Goal: Leave review/rating

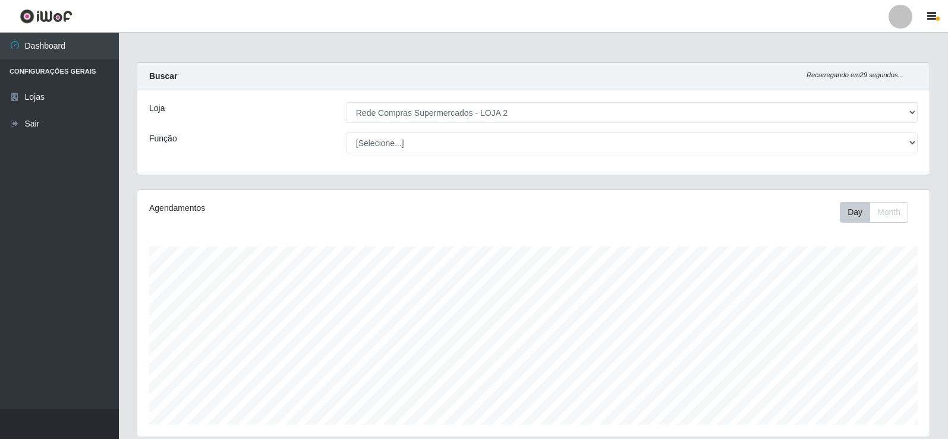
select select "161"
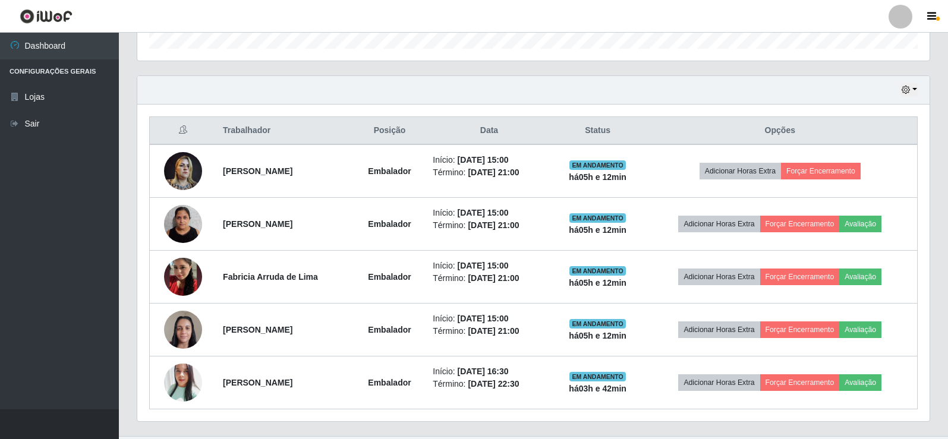
scroll to position [247, 793]
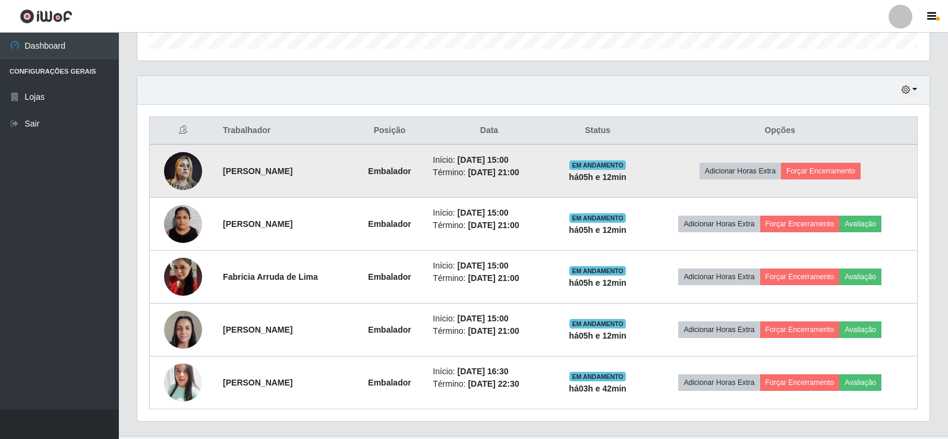
click at [188, 167] on img at bounding box center [183, 171] width 38 height 51
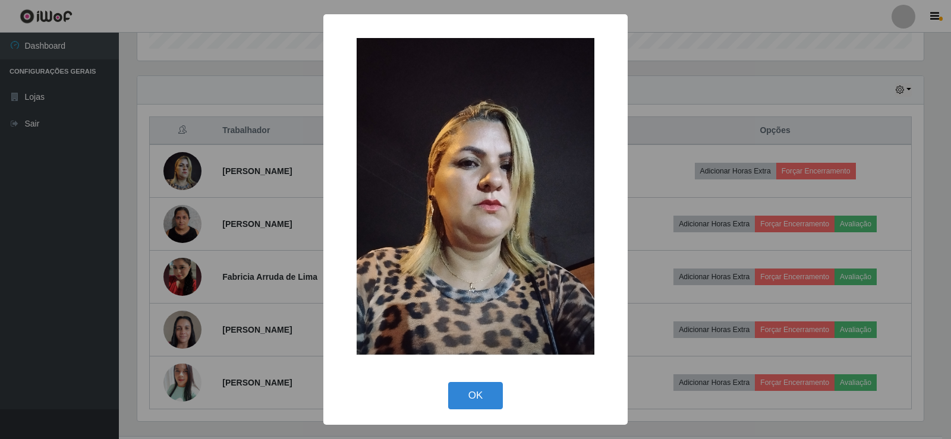
click at [243, 178] on div "× OK Cancel" at bounding box center [475, 219] width 951 height 439
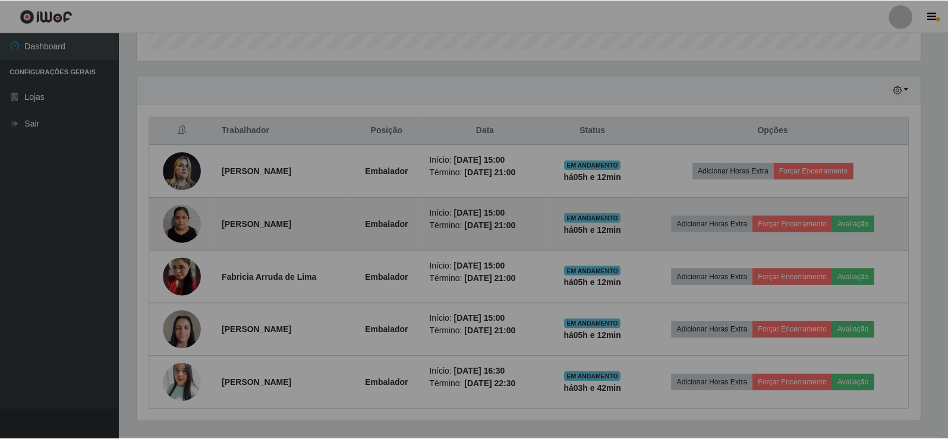
scroll to position [247, 793]
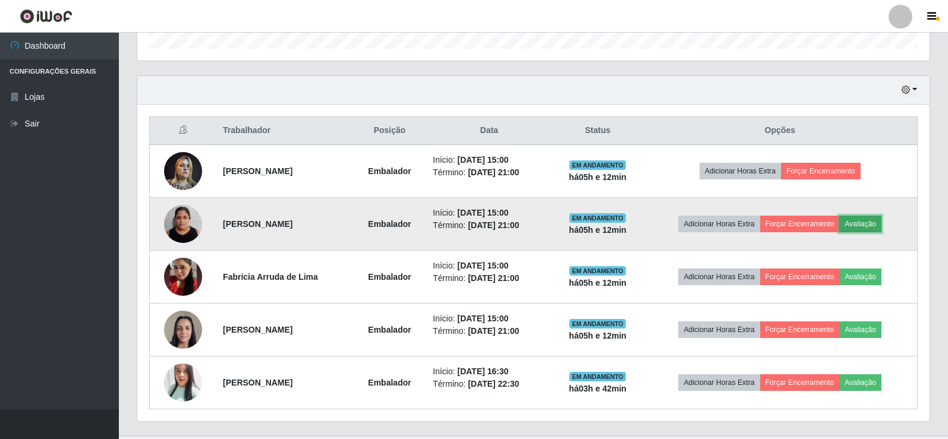
click at [872, 219] on button "Avaliação" at bounding box center [861, 224] width 42 height 17
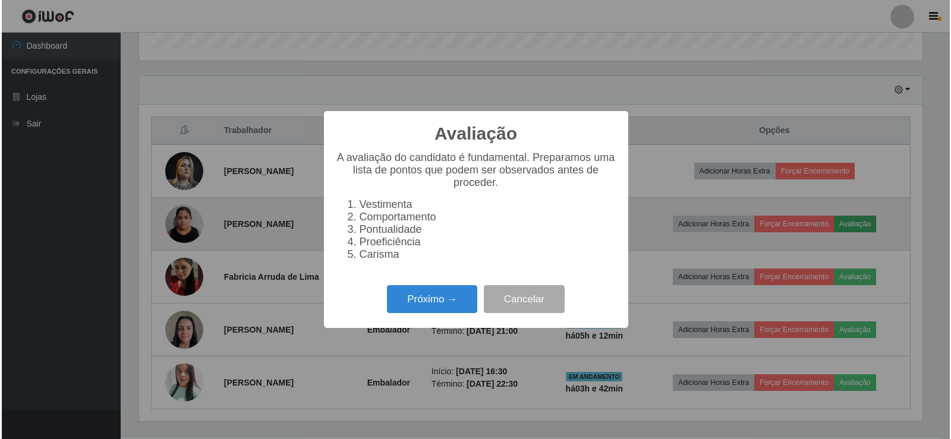
scroll to position [247, 787]
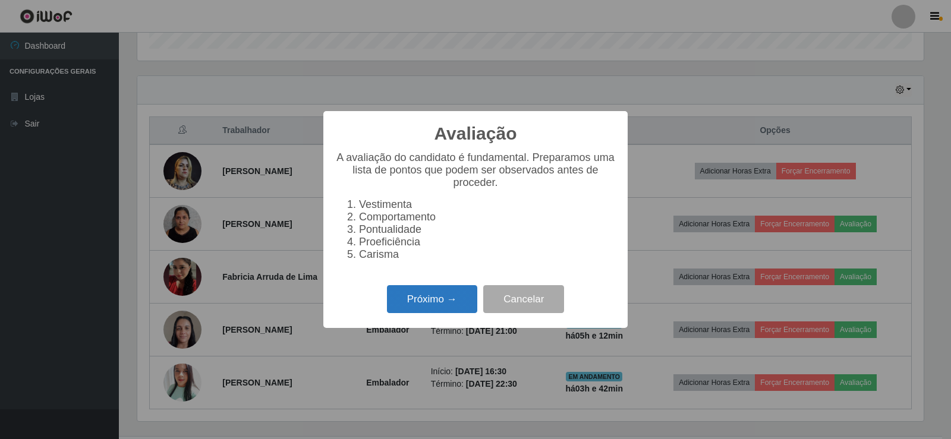
click at [449, 300] on button "Próximo →" at bounding box center [432, 299] width 90 height 28
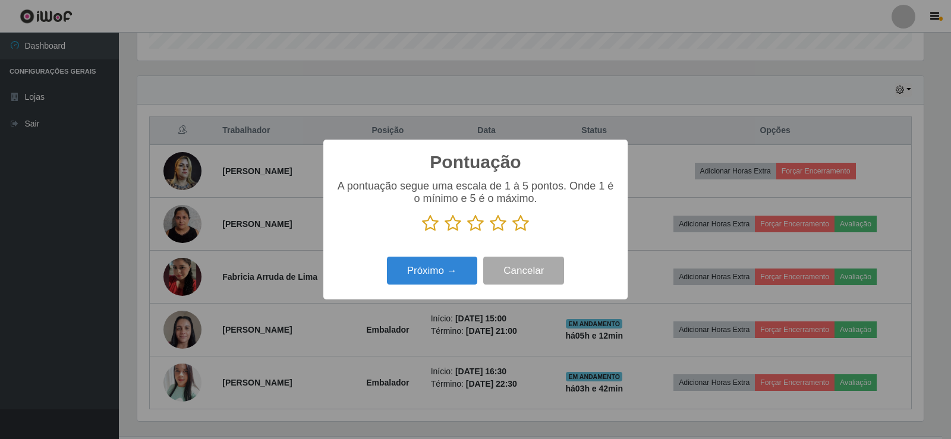
click at [523, 232] on icon at bounding box center [521, 224] width 17 height 18
click at [513, 232] on input "radio" at bounding box center [513, 232] width 0 height 0
click at [462, 266] on button "Próximo →" at bounding box center [432, 271] width 90 height 28
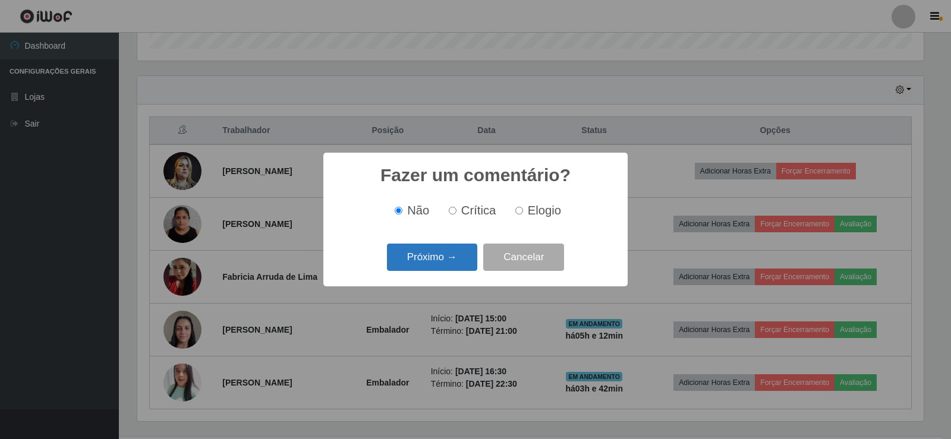
click at [438, 257] on button "Próximo →" at bounding box center [432, 258] width 90 height 28
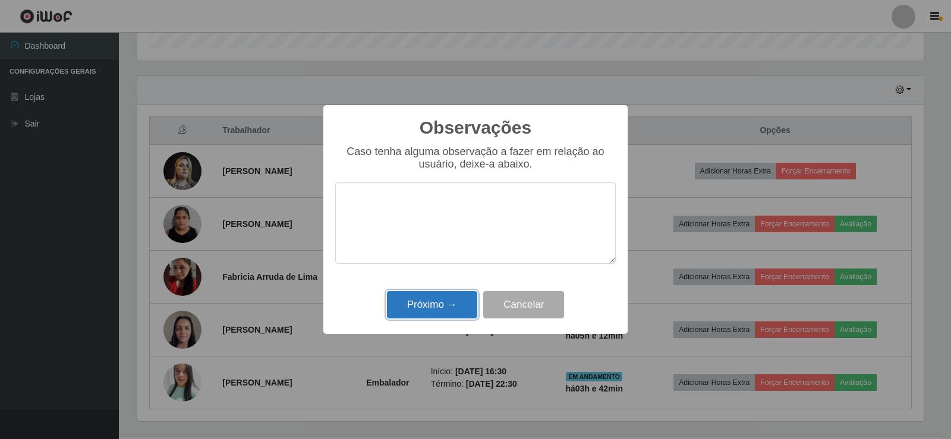
click at [444, 295] on button "Próximo →" at bounding box center [432, 305] width 90 height 28
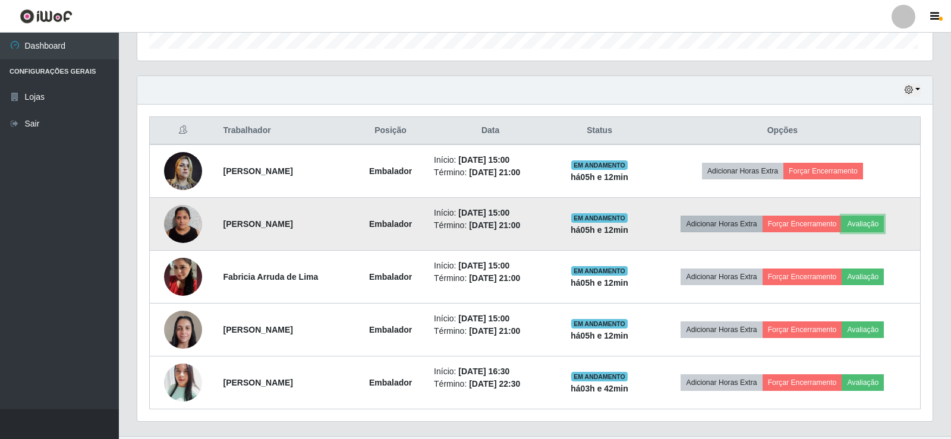
scroll to position [247, 793]
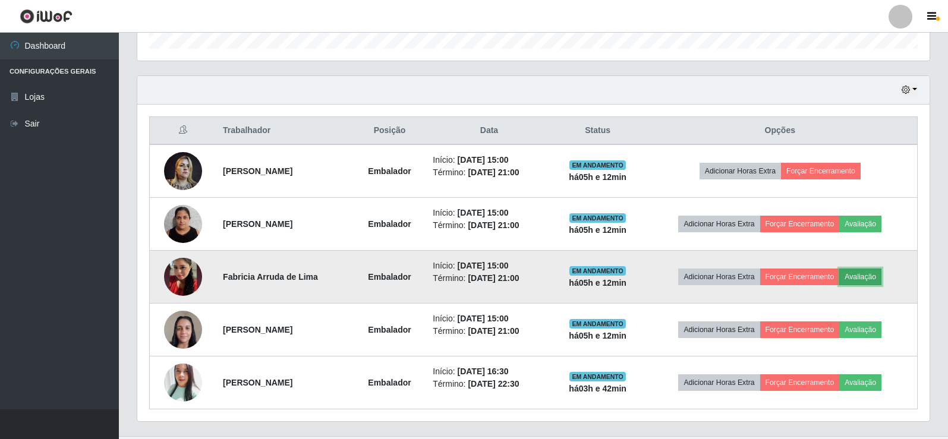
click at [868, 279] on button "Avaliação" at bounding box center [861, 277] width 42 height 17
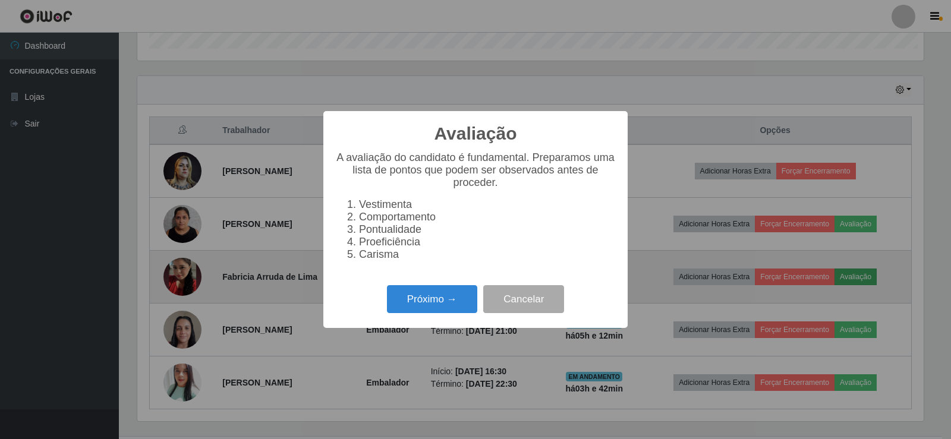
scroll to position [247, 787]
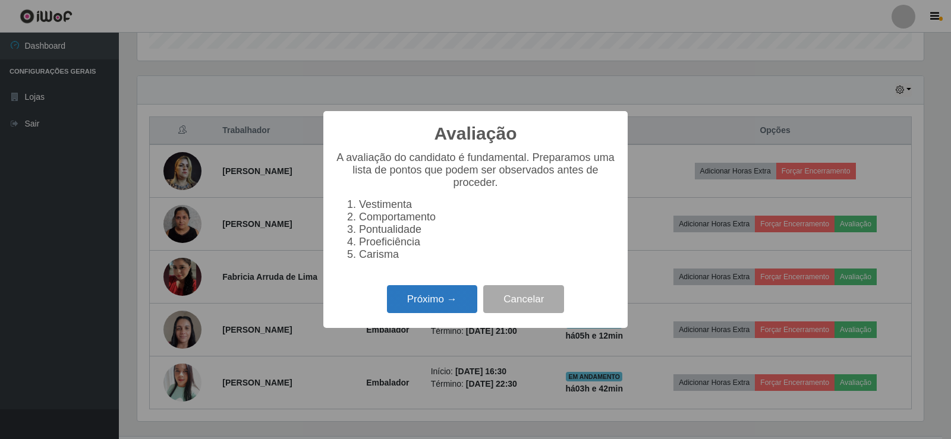
click at [425, 308] on button "Próximo →" at bounding box center [432, 299] width 90 height 28
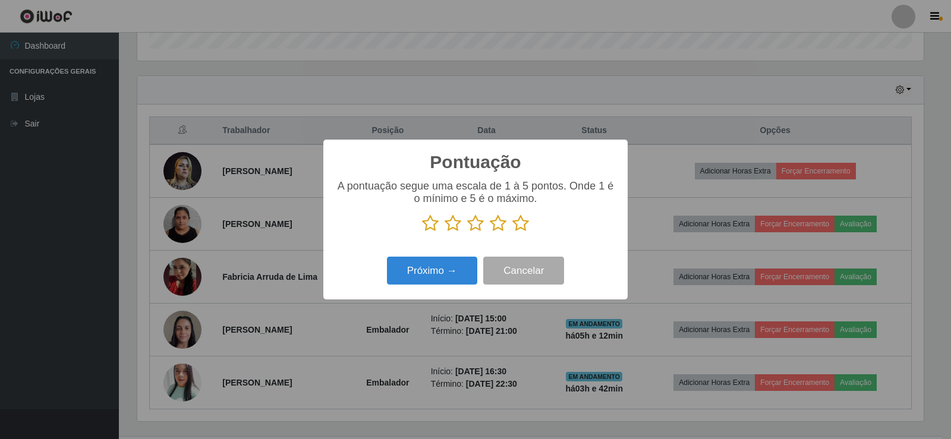
click at [523, 227] on icon at bounding box center [521, 224] width 17 height 18
click at [513, 232] on input "radio" at bounding box center [513, 232] width 0 height 0
click at [425, 276] on button "Próximo →" at bounding box center [432, 271] width 90 height 28
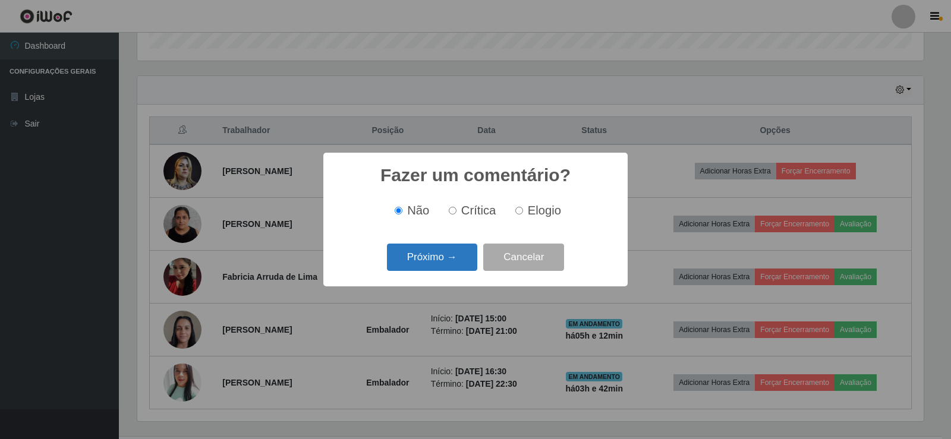
click at [432, 269] on button "Próximo →" at bounding box center [432, 258] width 90 height 28
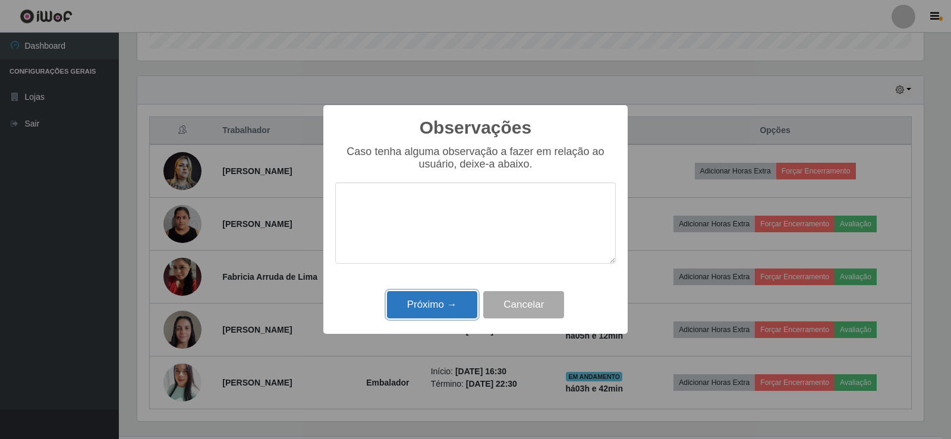
click at [426, 298] on button "Próximo →" at bounding box center [432, 305] width 90 height 28
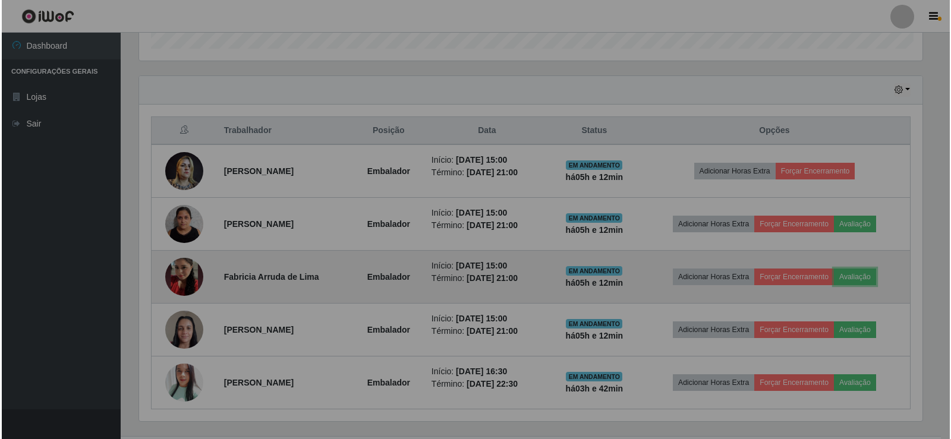
scroll to position [247, 793]
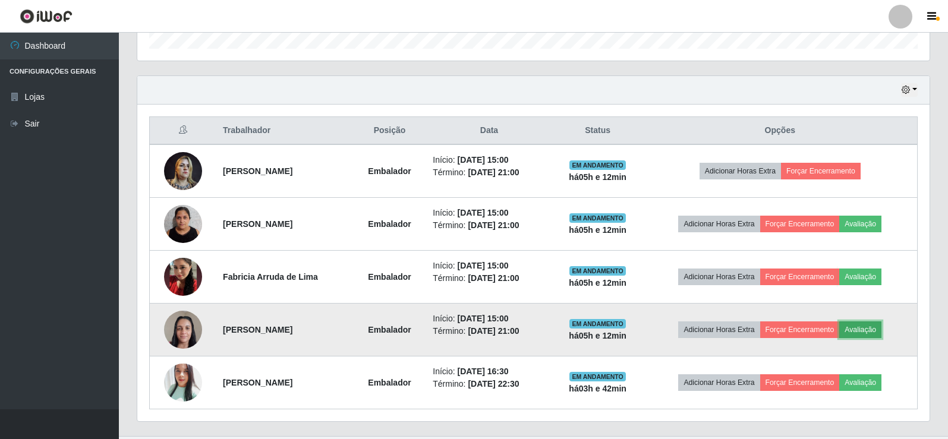
click at [878, 330] on button "Avaliação" at bounding box center [861, 330] width 42 height 17
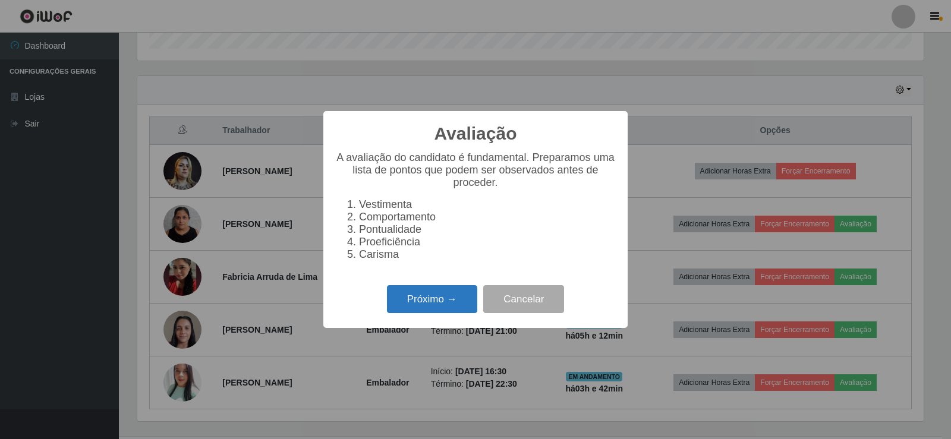
click at [465, 306] on button "Próximo →" at bounding box center [432, 299] width 90 height 28
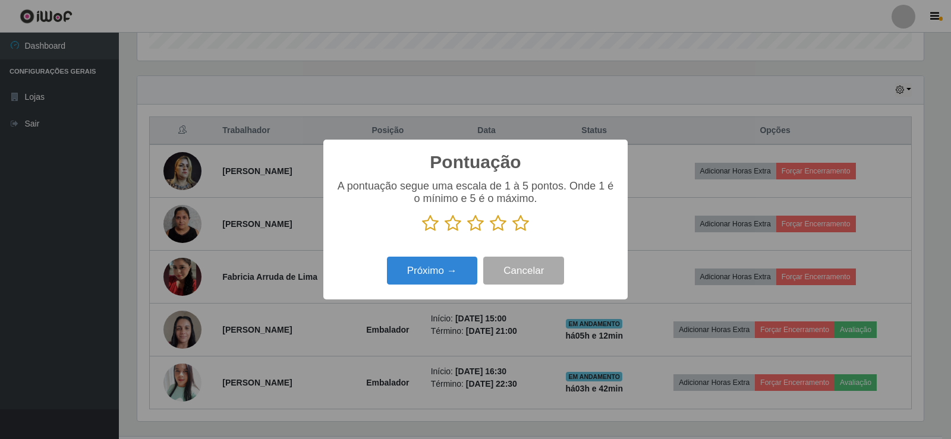
click at [517, 224] on icon at bounding box center [521, 224] width 17 height 18
click at [513, 232] on input "radio" at bounding box center [513, 232] width 0 height 0
click at [447, 266] on button "Próximo →" at bounding box center [432, 271] width 90 height 28
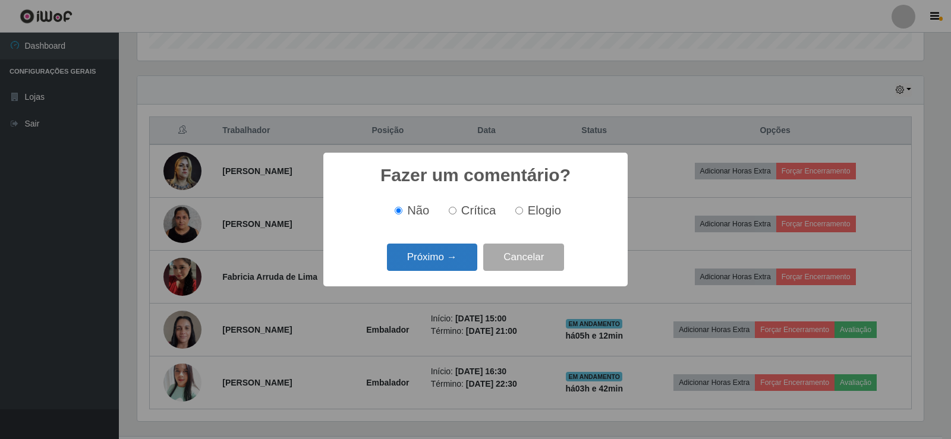
click at [445, 268] on button "Próximo →" at bounding box center [432, 258] width 90 height 28
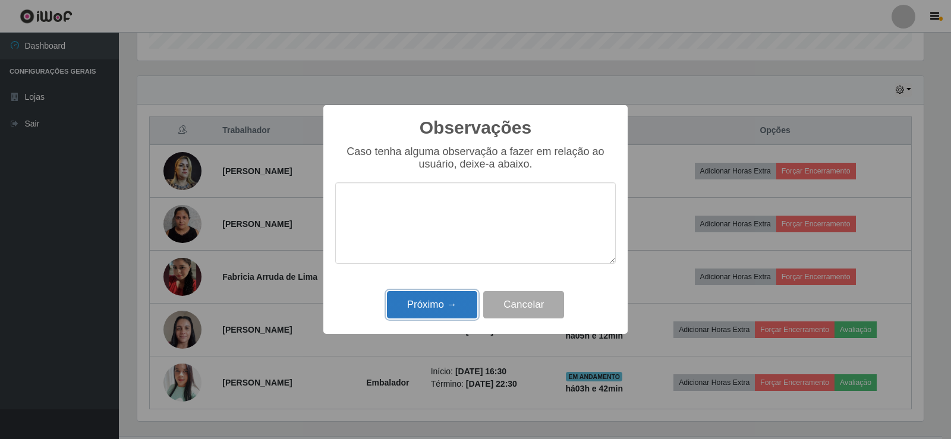
click at [438, 307] on button "Próximo →" at bounding box center [432, 305] width 90 height 28
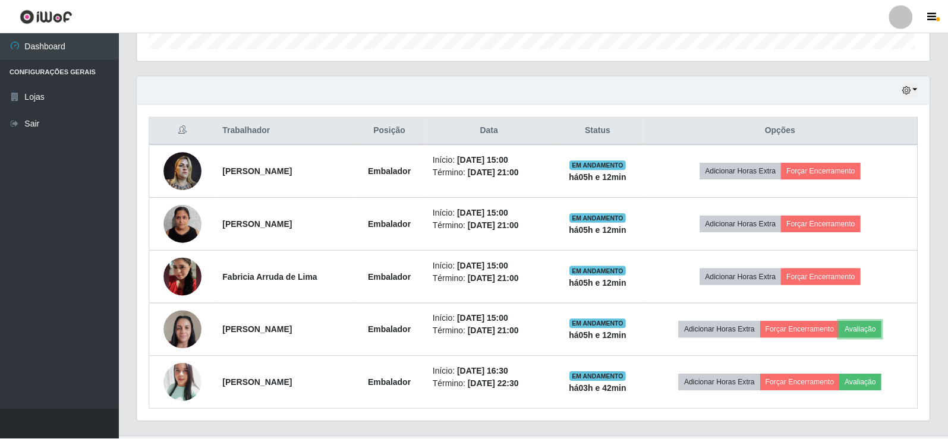
scroll to position [247, 793]
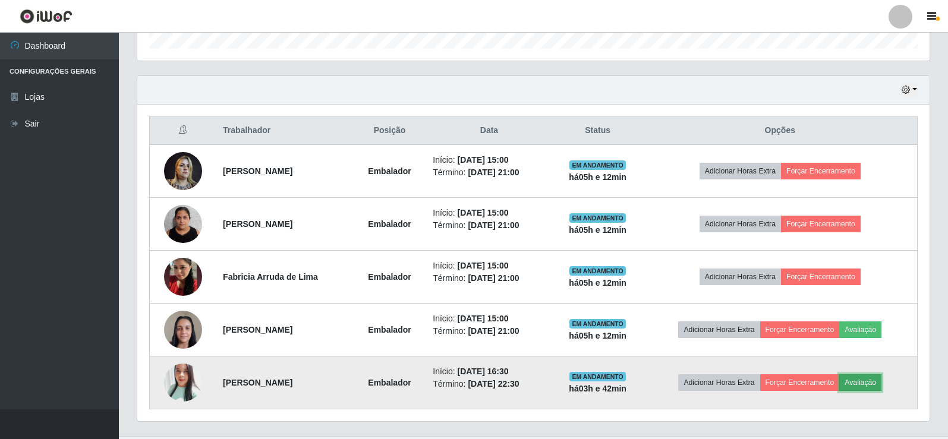
click at [870, 378] on button "Avaliação" at bounding box center [861, 383] width 42 height 17
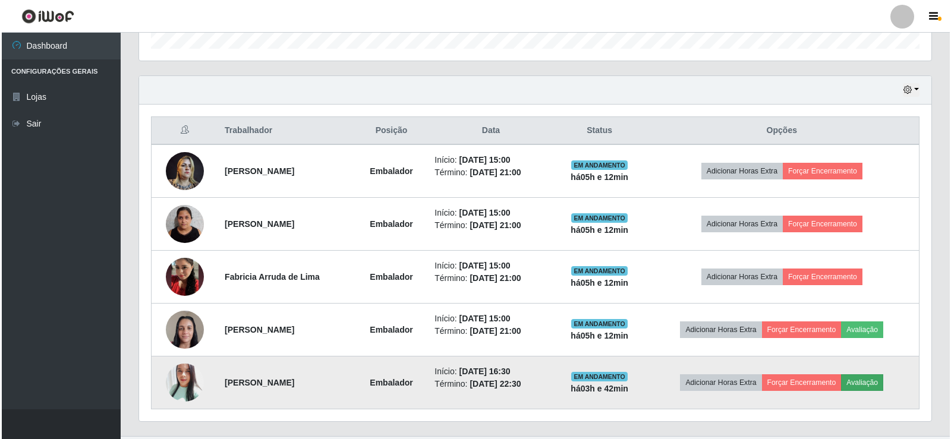
scroll to position [247, 787]
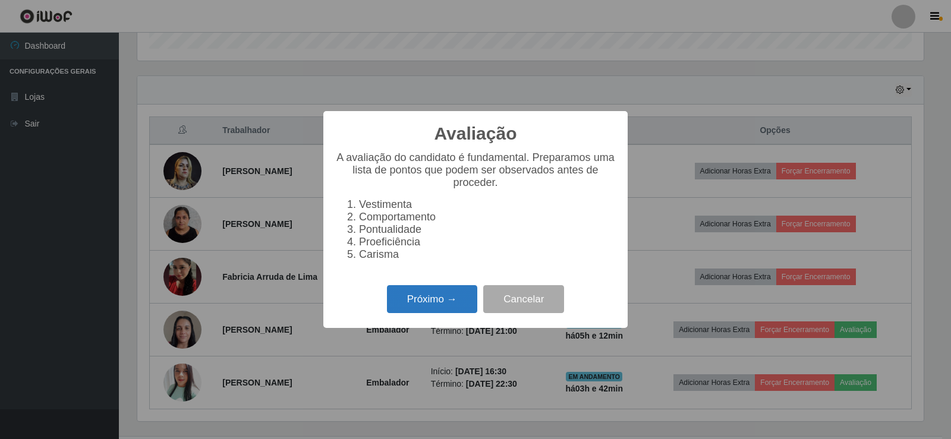
click at [439, 299] on button "Próximo →" at bounding box center [432, 299] width 90 height 28
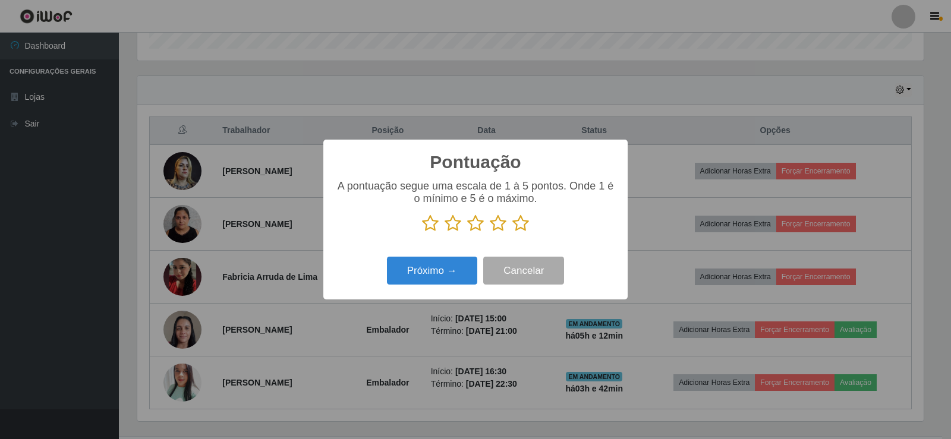
click at [523, 227] on icon at bounding box center [521, 224] width 17 height 18
click at [513, 232] on input "radio" at bounding box center [513, 232] width 0 height 0
click at [454, 259] on button "Próximo →" at bounding box center [432, 271] width 90 height 28
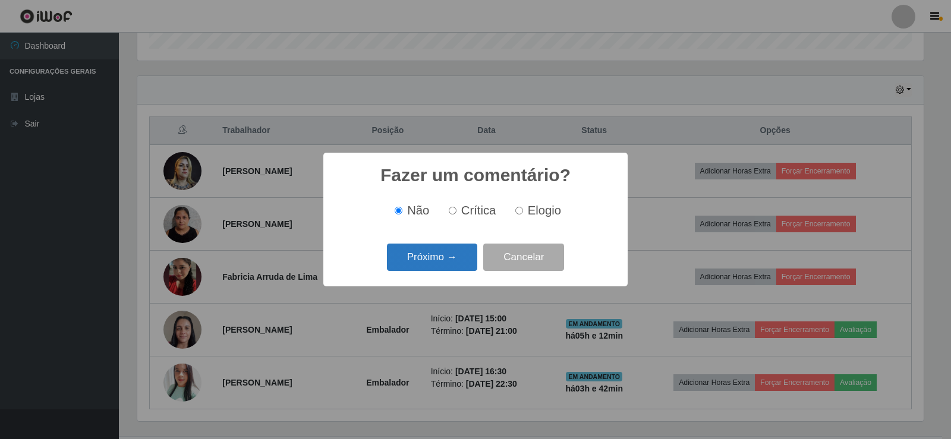
click at [440, 262] on button "Próximo →" at bounding box center [432, 258] width 90 height 28
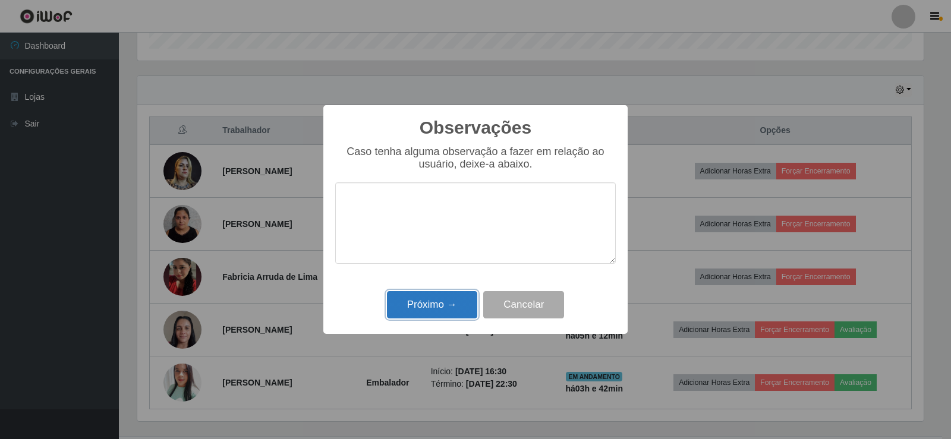
click at [442, 307] on button "Próximo →" at bounding box center [432, 305] width 90 height 28
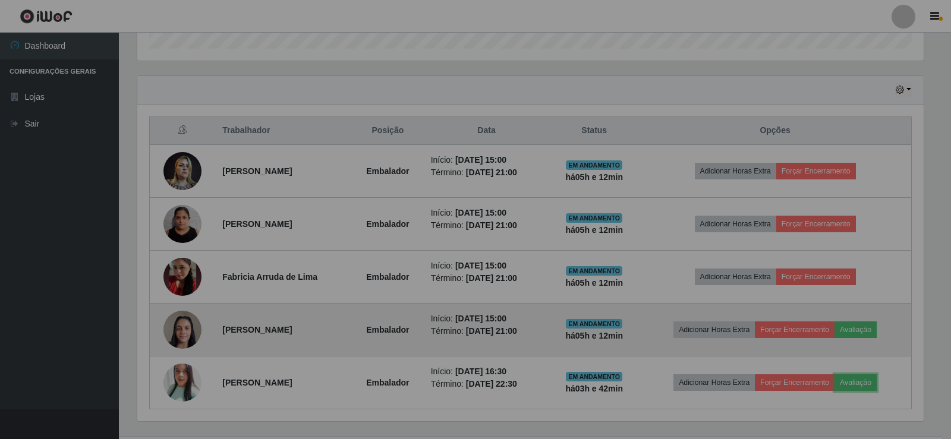
scroll to position [247, 793]
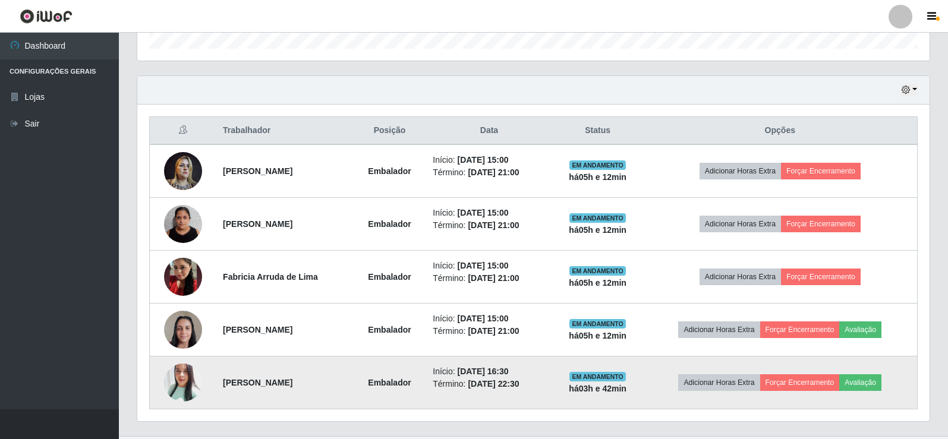
click at [186, 370] on img at bounding box center [183, 382] width 38 height 45
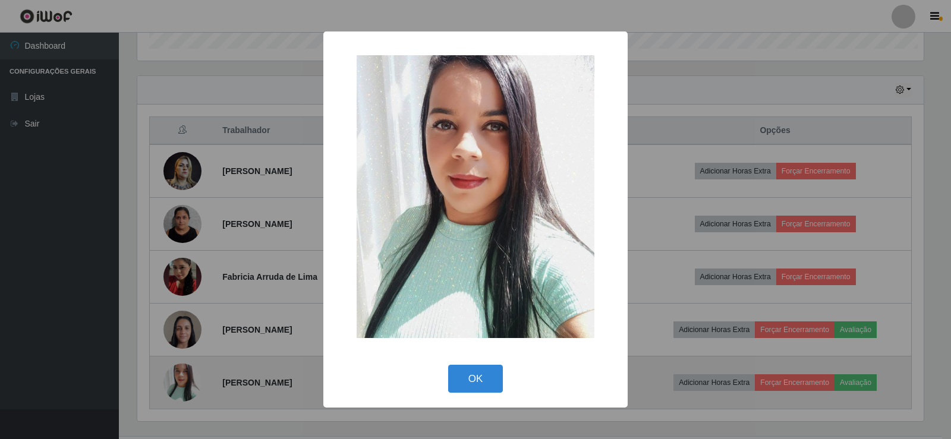
scroll to position [0, 0]
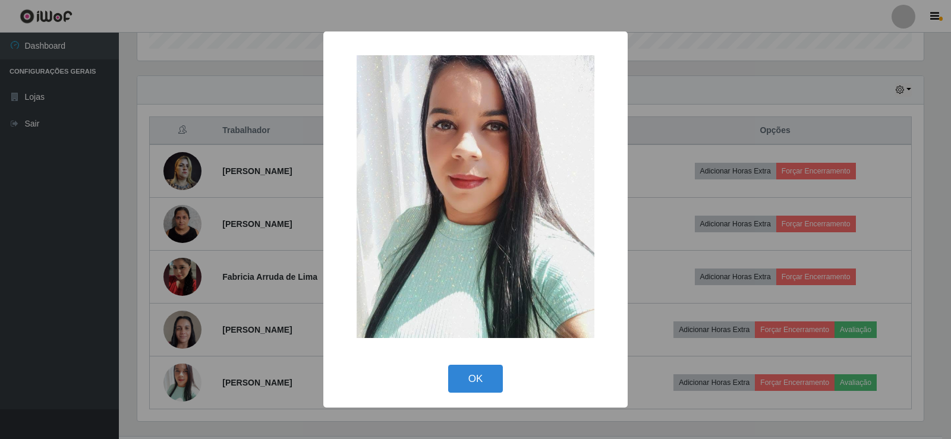
click at [221, 266] on div "× OK Cancel" at bounding box center [475, 219] width 951 height 439
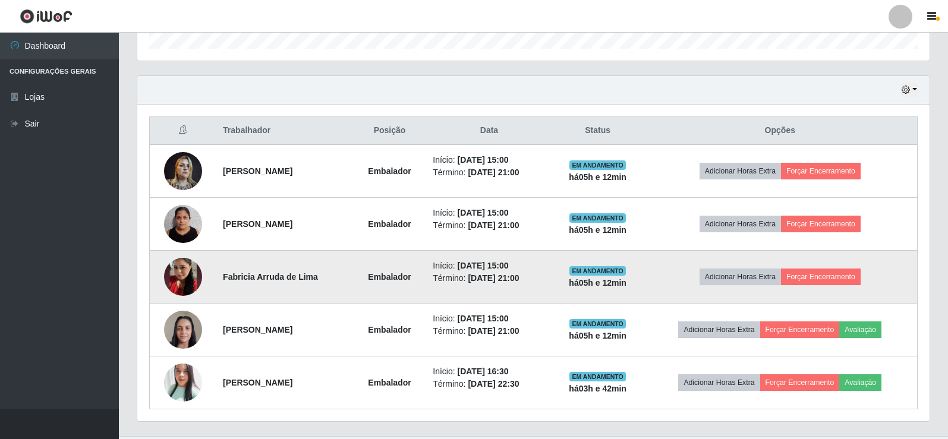
click at [177, 279] on img at bounding box center [183, 277] width 38 height 68
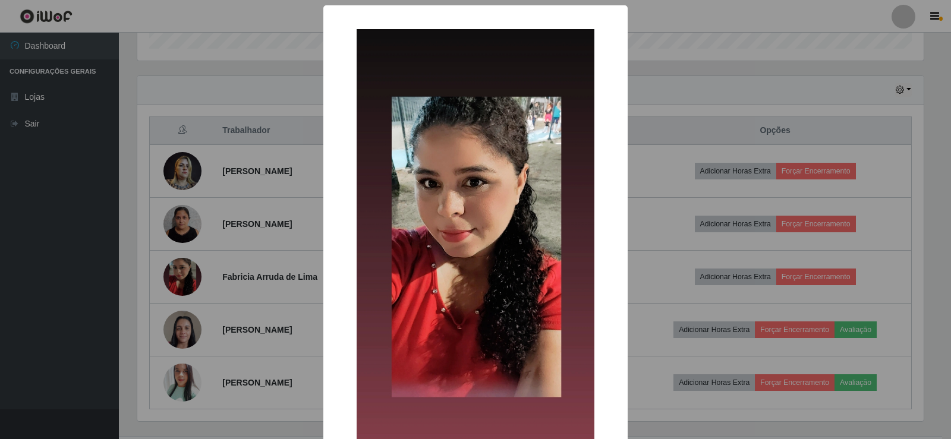
click at [177, 276] on div "× OK Cancel" at bounding box center [475, 219] width 951 height 439
